Goal: Task Accomplishment & Management: Complete application form

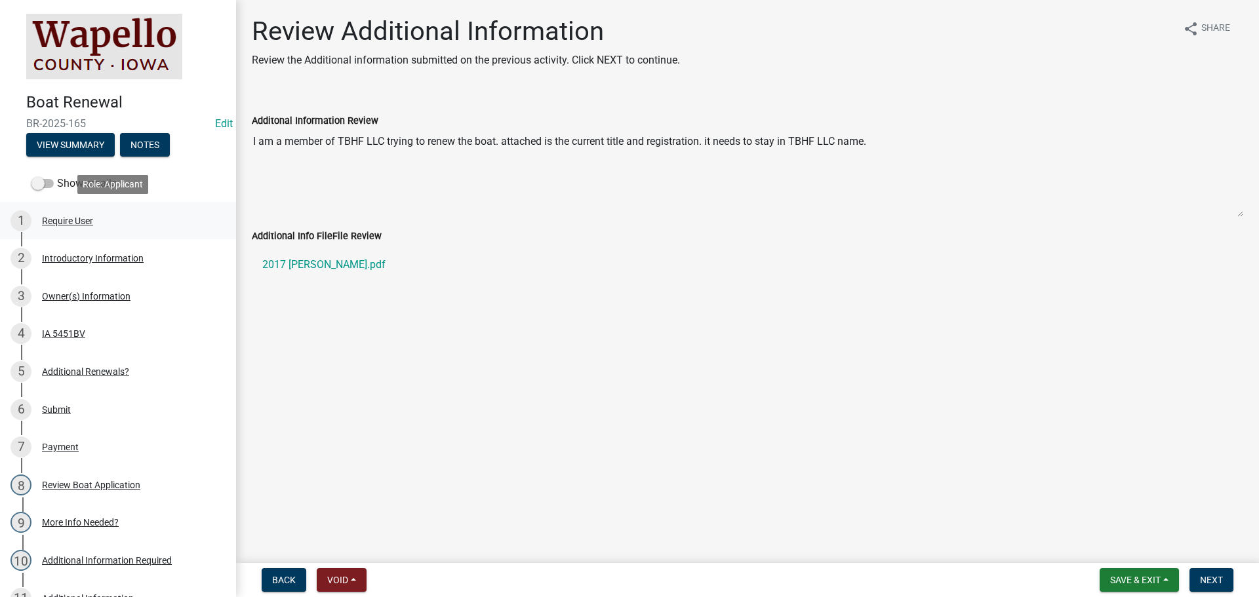
click at [69, 224] on div "Require User" at bounding box center [67, 220] width 51 height 9
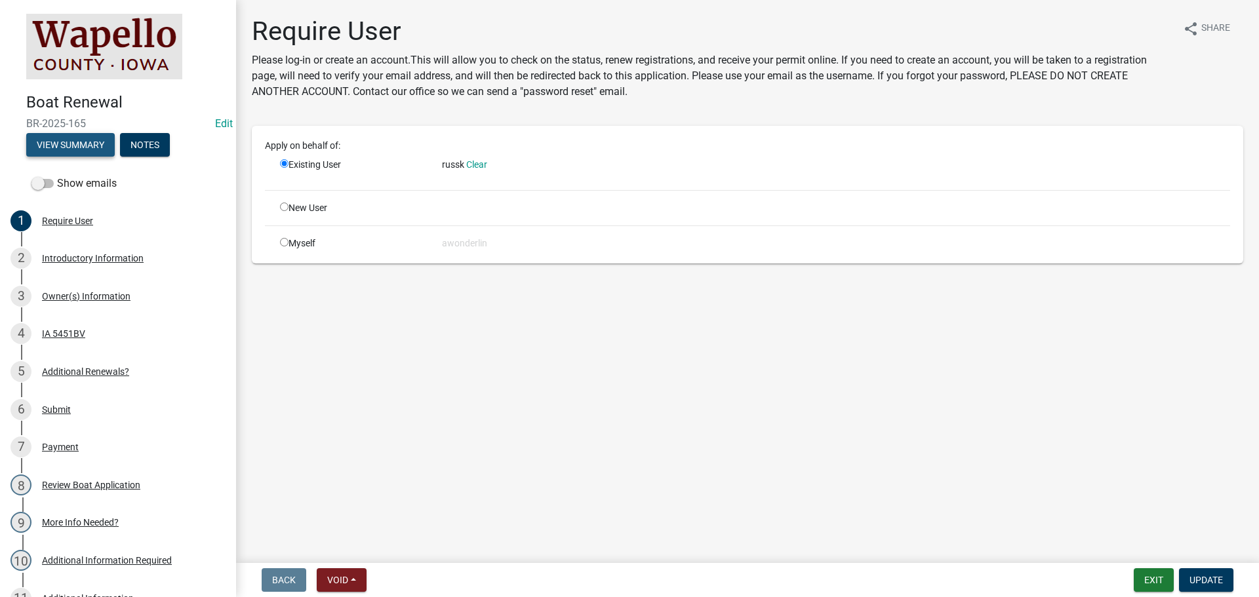
click at [72, 142] on button "View Summary" at bounding box center [70, 145] width 88 height 24
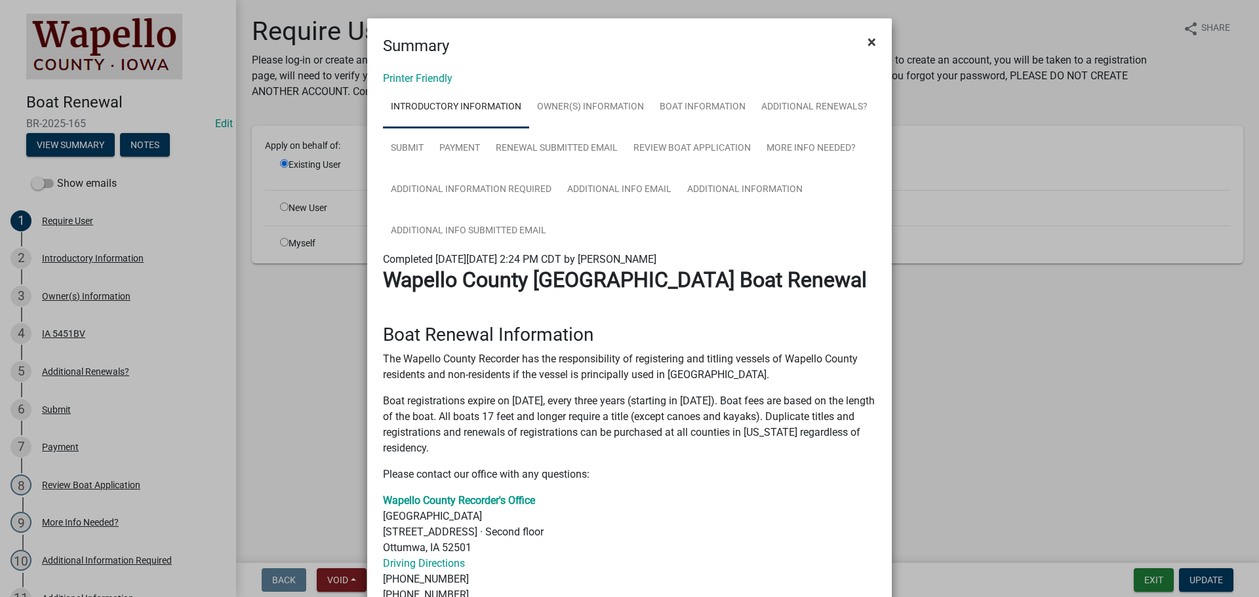
click at [623, 41] on button "×" at bounding box center [871, 42] width 29 height 37
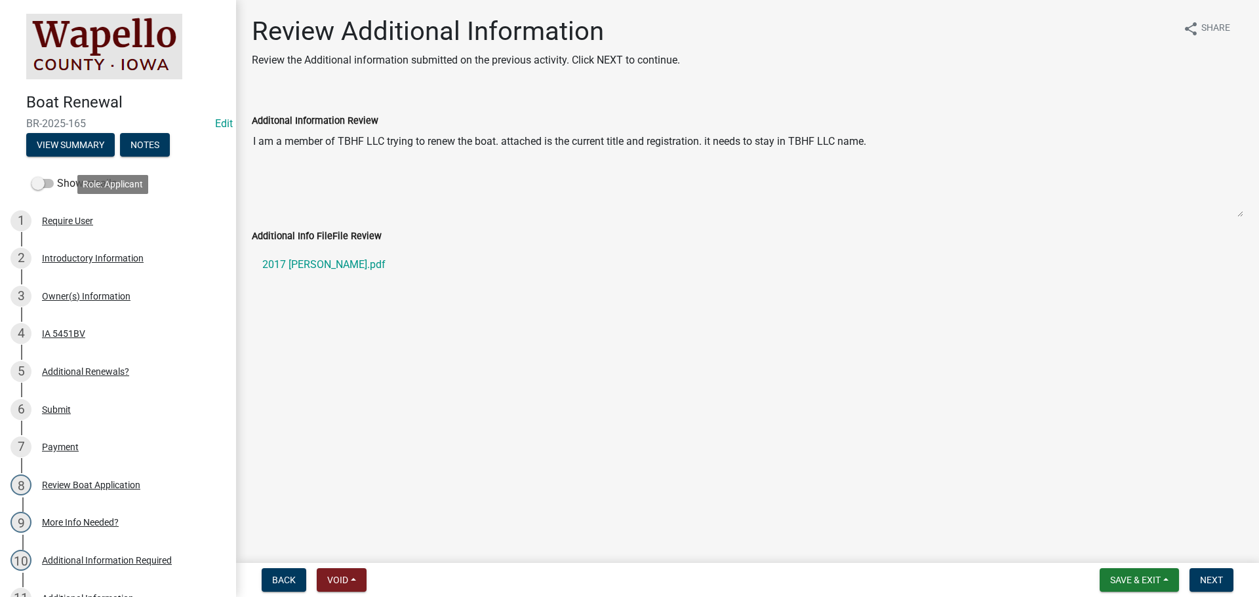
click at [87, 226] on div "1 Require User" at bounding box center [112, 220] width 205 height 21
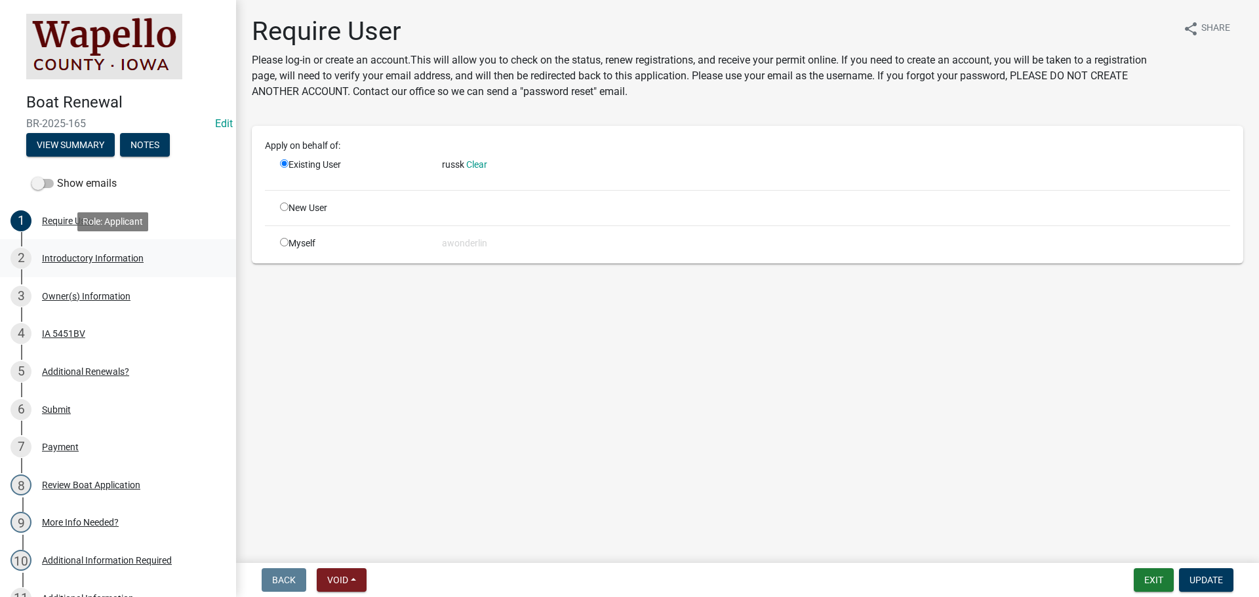
click at [87, 262] on div "Introductory Information" at bounding box center [93, 258] width 102 height 9
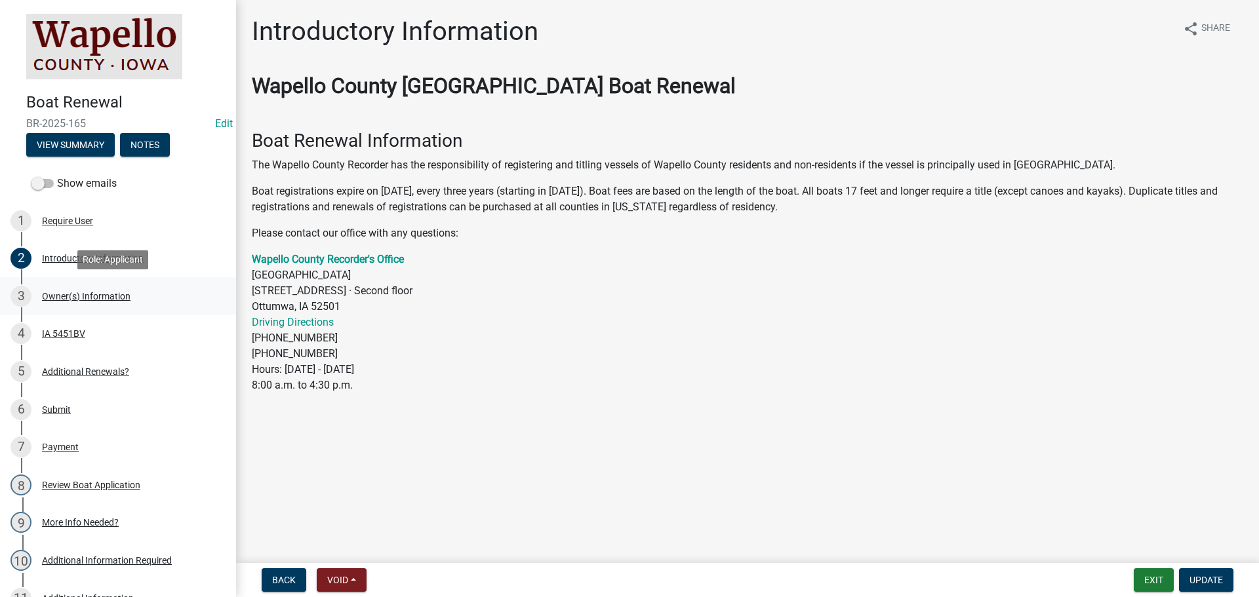
click at [71, 296] on div "Owner(s) Information" at bounding box center [86, 296] width 88 height 9
